Goal: Check status: Check status

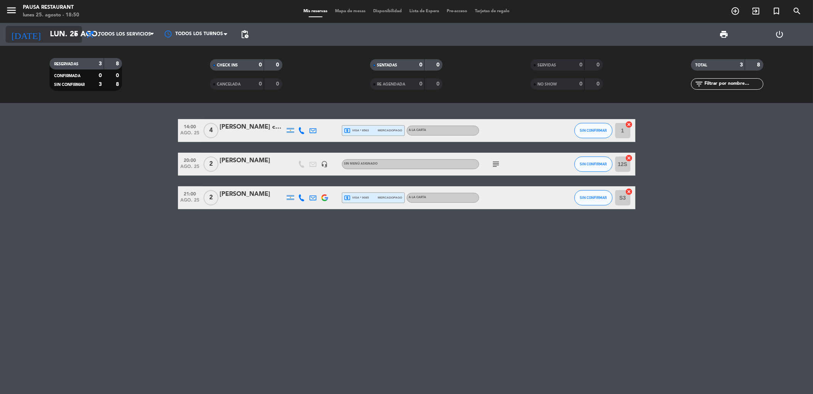
click at [59, 35] on input "lun. 25 ago." at bounding box center [94, 34] width 97 height 17
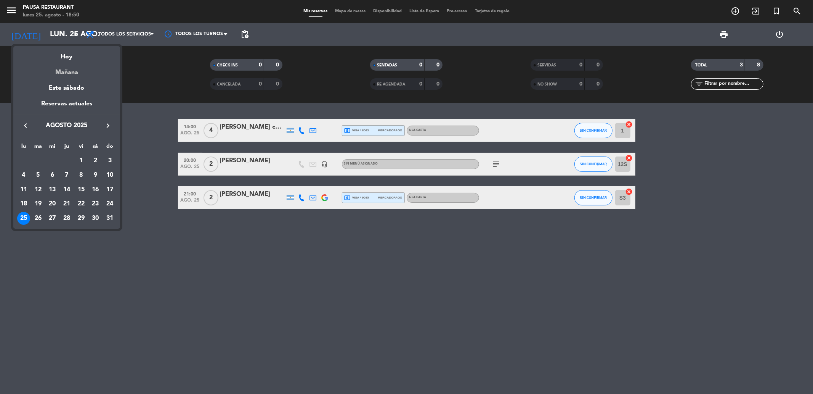
click at [71, 70] on div "Mañana" at bounding box center [66, 70] width 107 height 16
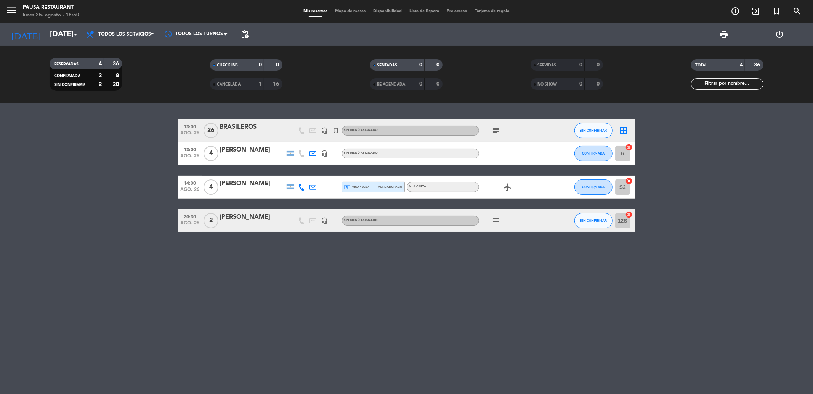
click at [483, 127] on div "subject" at bounding box center [513, 130] width 69 height 22
click at [500, 130] on icon "subject" at bounding box center [496, 130] width 9 height 9
click at [241, 337] on div "13:00 [DATE] [DEMOGRAPHIC_DATA] headset_mic turned_in_not Sin menú asignado sub…" at bounding box center [406, 248] width 813 height 291
click at [127, 36] on span "Todos los servicios" at bounding box center [124, 34] width 53 height 5
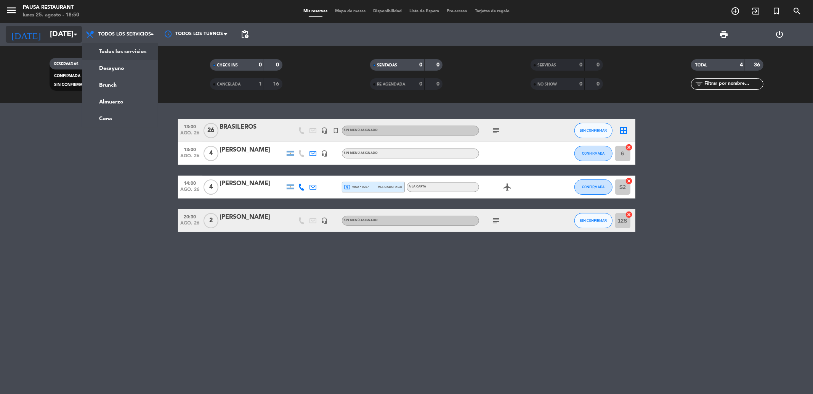
click at [46, 39] on input "[DATE]" at bounding box center [94, 34] width 97 height 17
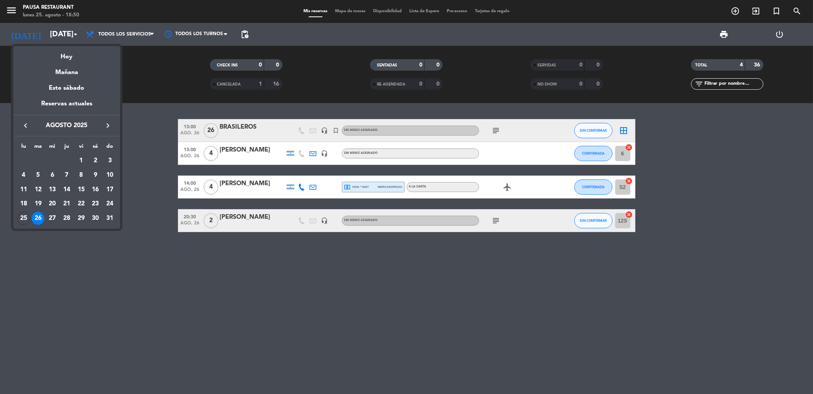
click at [61, 190] on div "14" at bounding box center [66, 189] width 13 height 13
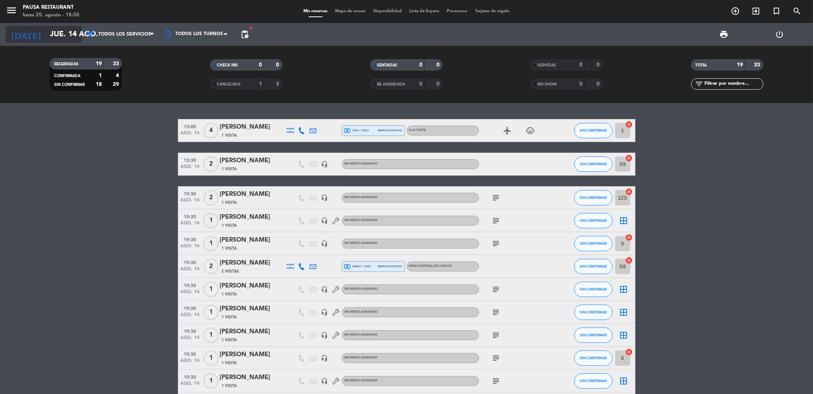
click at [51, 31] on input "jue. 14 ago." at bounding box center [94, 34] width 97 height 17
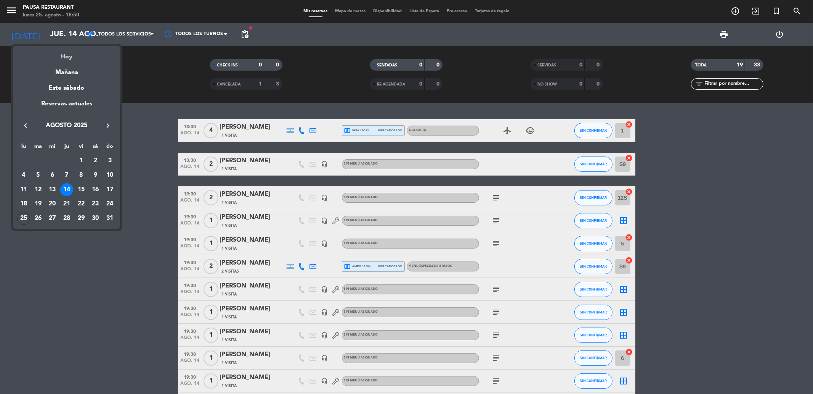
click at [62, 58] on div "Hoy" at bounding box center [66, 54] width 107 height 16
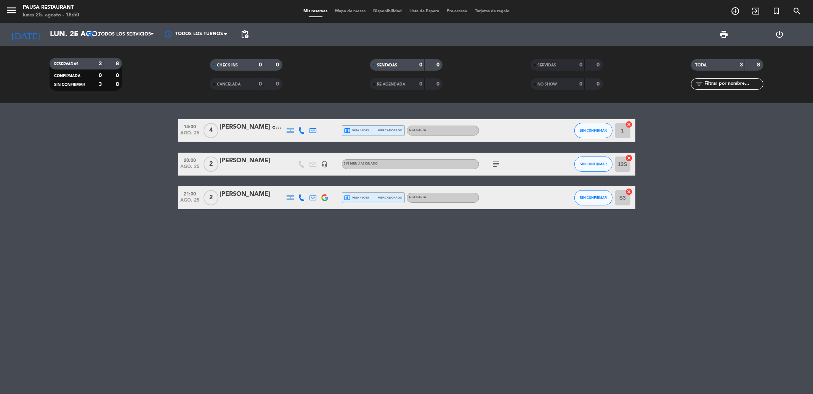
click at [123, 249] on div "14:00 [DATE] 4 [PERSON_NAME] caso local_atm visa * 8563 mercadopago A LA CARTA …" at bounding box center [406, 248] width 813 height 291
click at [46, 33] on input "lun. 25 ago." at bounding box center [94, 34] width 97 height 17
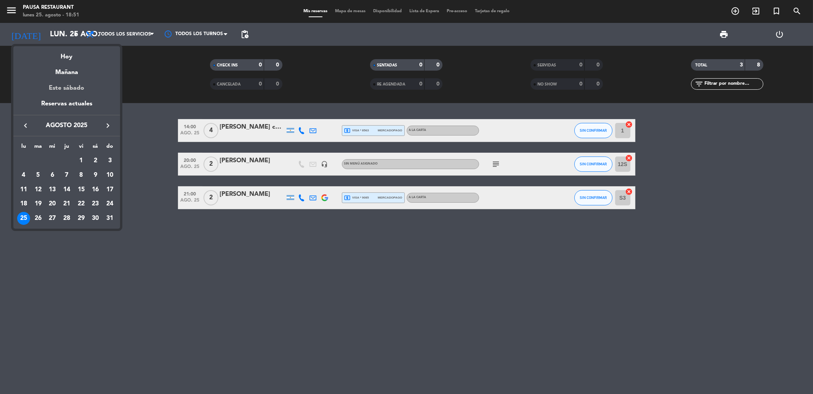
click at [59, 78] on div "Este sábado" at bounding box center [66, 87] width 107 height 21
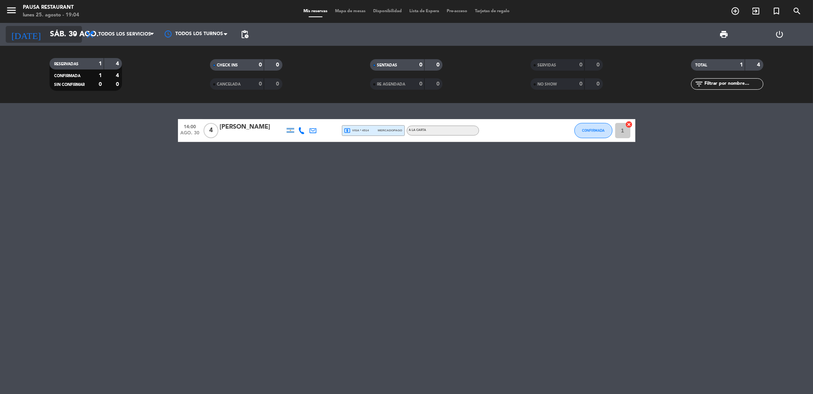
click at [74, 33] on icon "arrow_drop_down" at bounding box center [75, 34] width 9 height 9
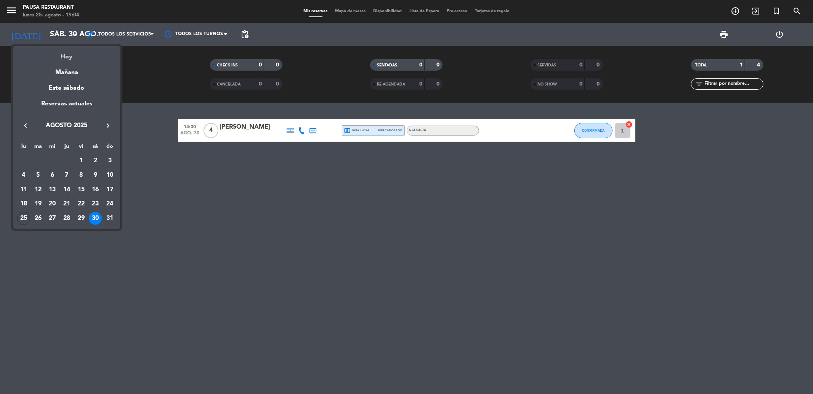
click at [65, 56] on div "Hoy" at bounding box center [66, 54] width 107 height 16
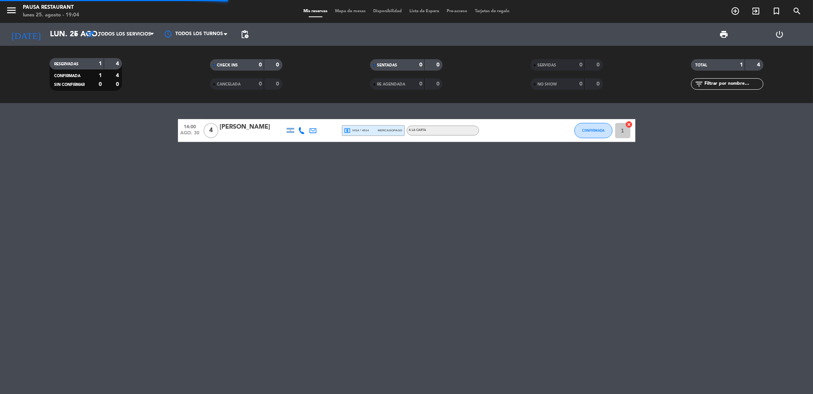
click at [60, 23] on div "[DATE] [DATE] arrow_drop_down" at bounding box center [44, 34] width 76 height 23
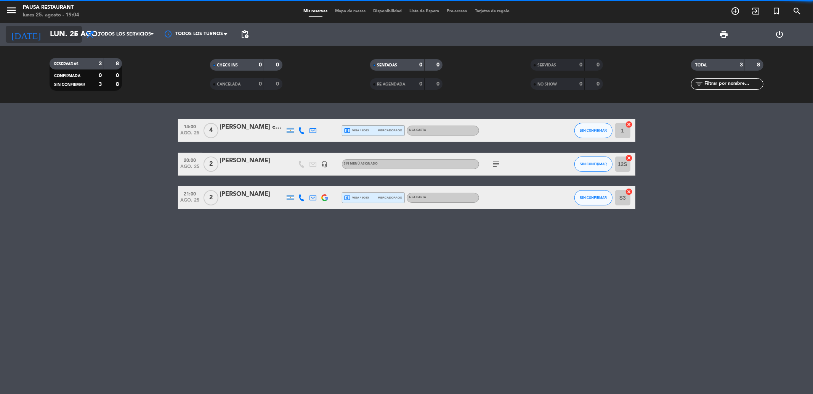
click at [58, 32] on input "lun. 25 ago." at bounding box center [94, 34] width 97 height 17
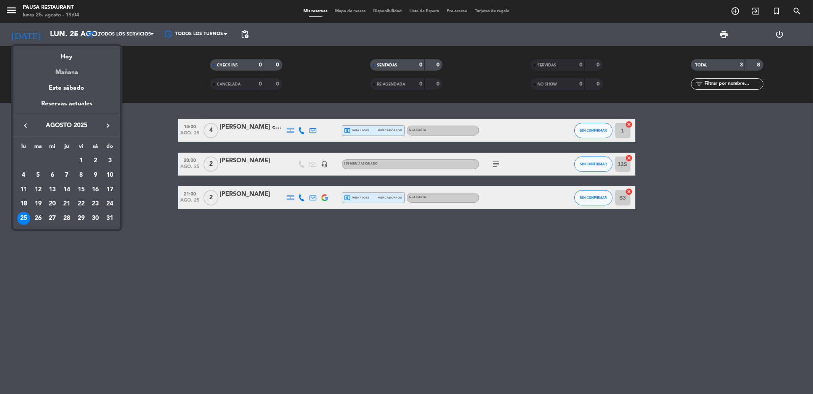
click at [58, 69] on div "Mañana" at bounding box center [66, 70] width 107 height 16
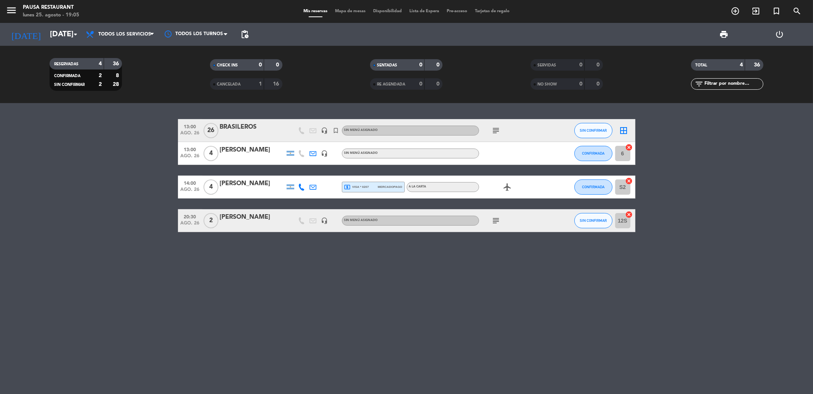
click at [493, 218] on icon "subject" at bounding box center [496, 220] width 9 height 9
click at [444, 291] on div "13:00 [DATE] [DEMOGRAPHIC_DATA] headset_mic turned_in_not Sin menú asignado sub…" at bounding box center [406, 248] width 813 height 291
click at [63, 41] on input "[DATE]" at bounding box center [94, 34] width 97 height 17
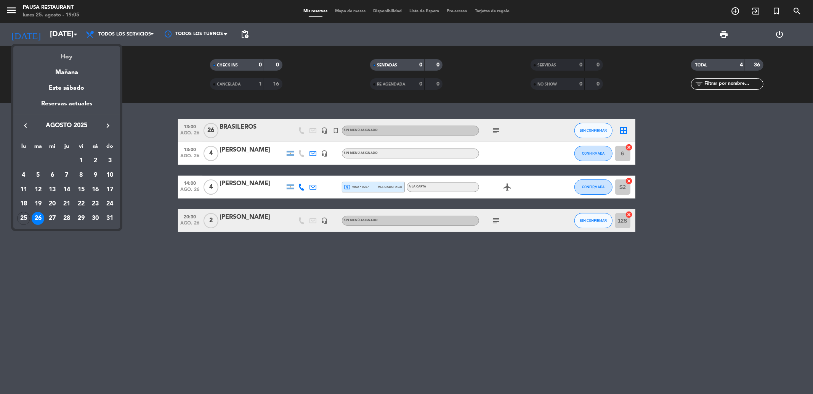
click at [63, 53] on div "Hoy" at bounding box center [66, 54] width 107 height 16
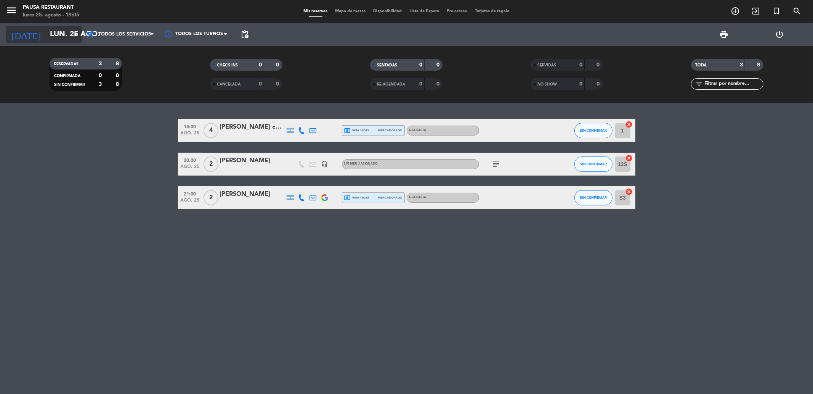
click at [73, 32] on icon "arrow_drop_down" at bounding box center [75, 34] width 9 height 9
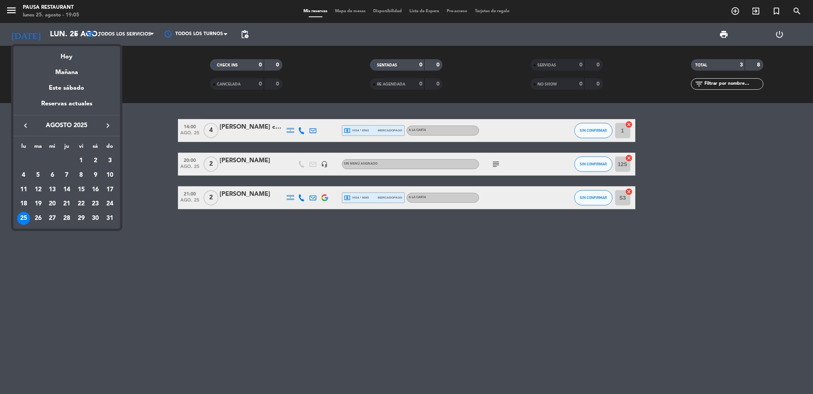
click at [67, 55] on div "Hoy" at bounding box center [66, 54] width 107 height 16
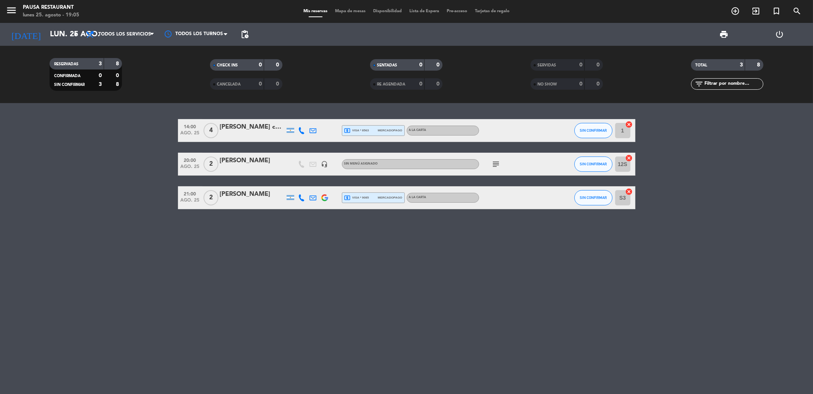
click at [497, 161] on icon "subject" at bounding box center [496, 163] width 9 height 9
click at [143, 219] on div "14:00 [DATE] 4 [PERSON_NAME] caso local_atm visa * 8563 mercadopago A LA CARTA …" at bounding box center [406, 248] width 813 height 291
click at [90, 178] on bookings-row "14:00 [DATE] 4 [PERSON_NAME] caso local_atm visa * 8563 mercadopago A LA CARTA …" at bounding box center [406, 164] width 813 height 90
click at [159, 259] on div "14:00 [DATE] 4 [PERSON_NAME] caso local_atm visa * 8563 mercadopago A LA CARTA …" at bounding box center [406, 248] width 813 height 291
click at [496, 165] on icon "subject" at bounding box center [496, 163] width 9 height 9
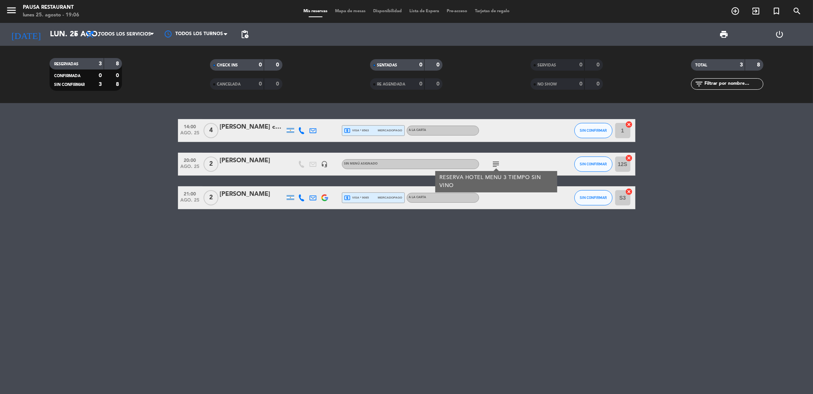
click at [309, 252] on div "14:00 [DATE] 4 [PERSON_NAME] caso local_atm visa * 8563 mercadopago A LA CARTA …" at bounding box center [406, 248] width 813 height 291
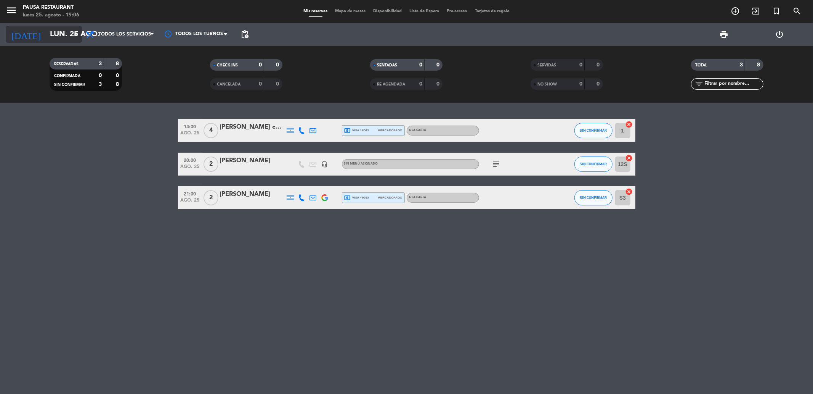
click at [58, 40] on input "lun. 25 ago." at bounding box center [94, 34] width 97 height 17
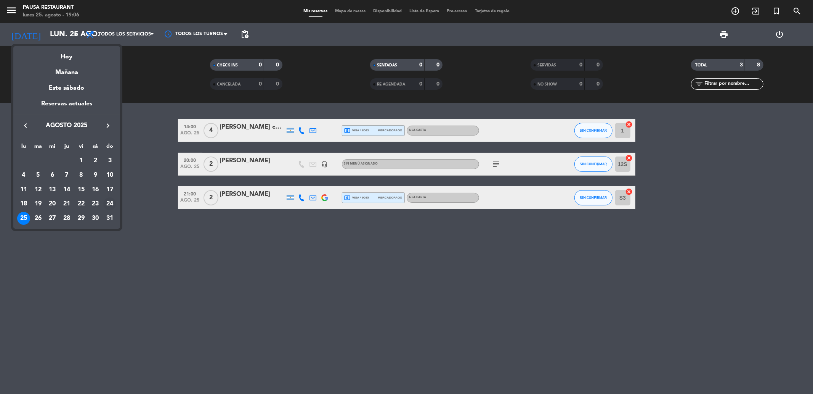
click at [106, 203] on div "24" at bounding box center [109, 203] width 13 height 13
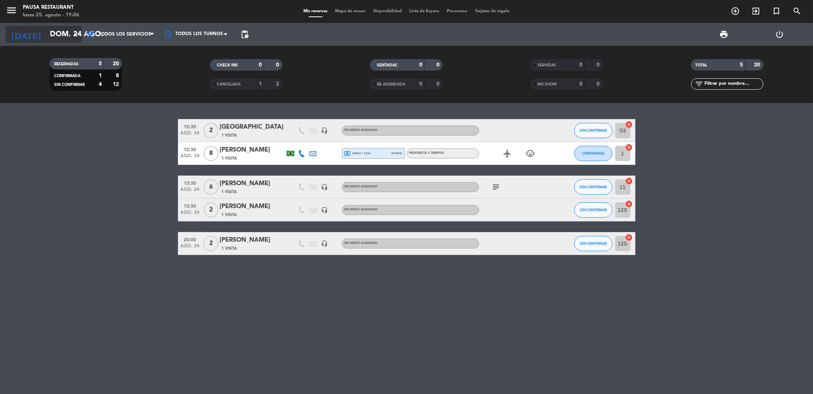
click at [46, 37] on input "dom. 24 ago." at bounding box center [94, 34] width 97 height 17
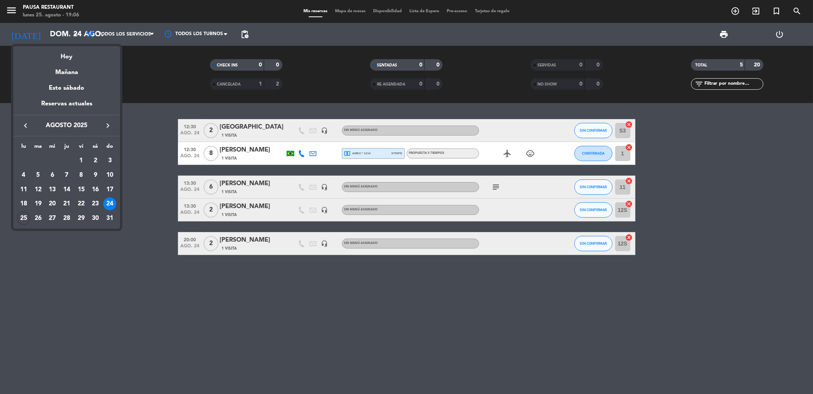
click at [92, 205] on div "23" at bounding box center [95, 203] width 13 height 13
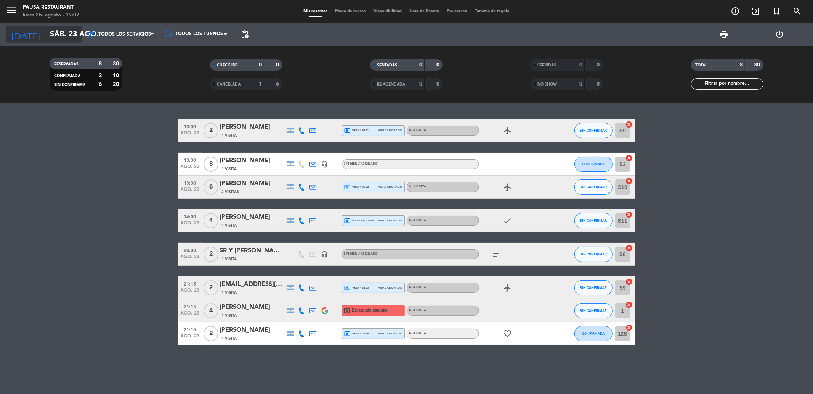
click at [46, 32] on input "sáb. 23 ago." at bounding box center [94, 34] width 97 height 17
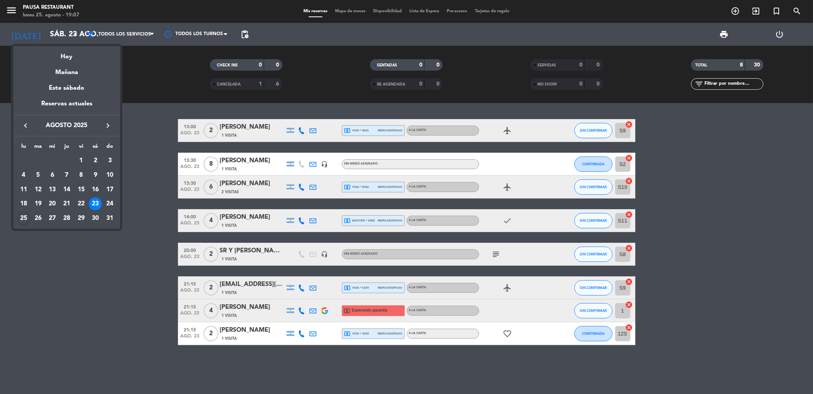
click at [63, 47] on div "Hoy" at bounding box center [66, 54] width 107 height 16
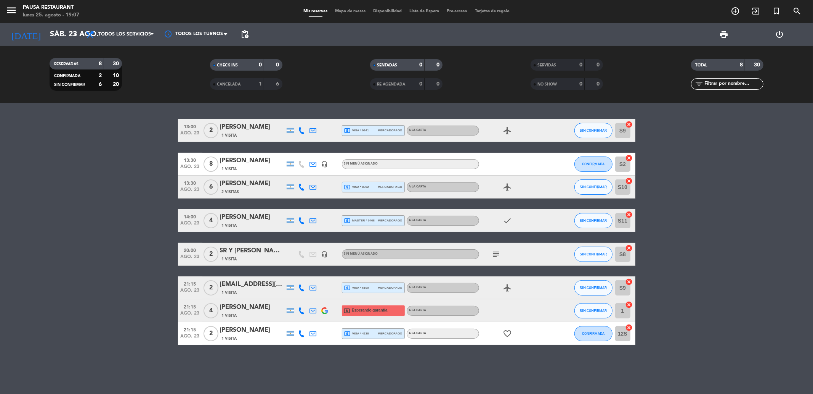
type input "lun. 25 ago."
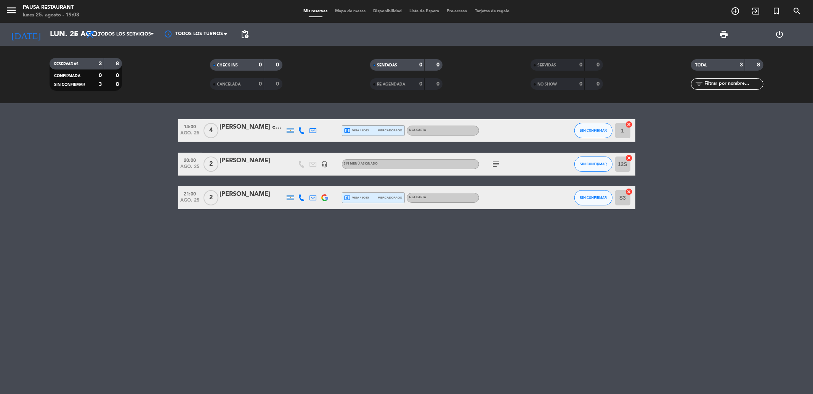
drag, startPoint x: 153, startPoint y: 269, endPoint x: 125, endPoint y: 225, distance: 52.1
click at [153, 268] on div "14:00 [DATE] 4 [PERSON_NAME] caso local_atm visa * 8563 mercadopago A LA CARTA …" at bounding box center [406, 248] width 813 height 291
